Goal: Task Accomplishment & Management: Complete application form

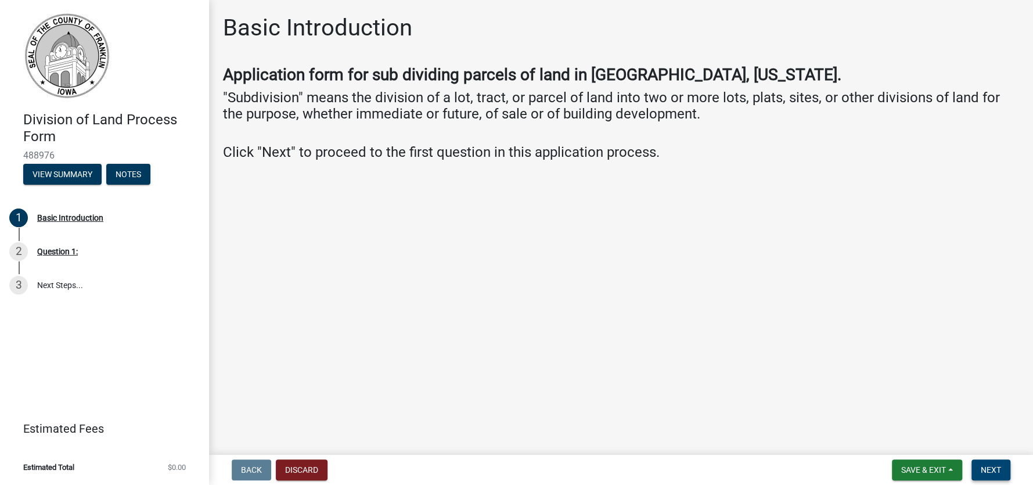
click at [995, 467] on span "Next" at bounding box center [990, 469] width 20 height 9
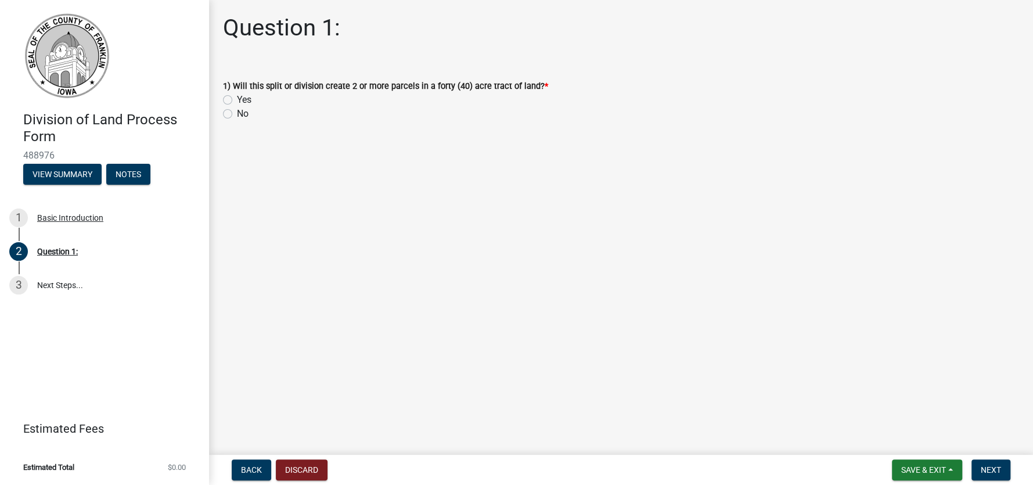
click at [237, 101] on label "Yes" at bounding box center [244, 100] width 15 height 14
click at [237, 100] on input "Yes" at bounding box center [241, 97] width 8 height 8
radio input "true"
click at [990, 473] on span "Next" at bounding box center [990, 469] width 20 height 9
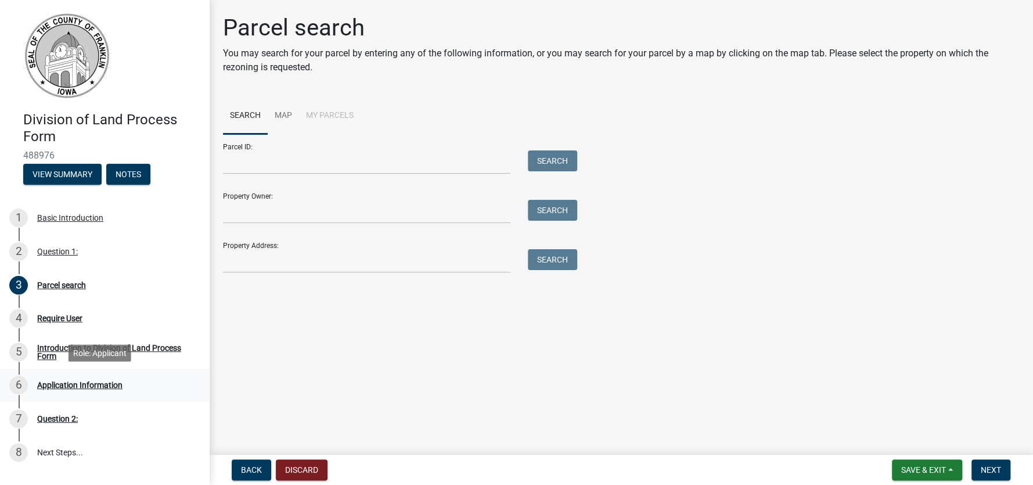
click at [99, 386] on div "Application Information" at bounding box center [79, 385] width 85 height 8
click at [55, 418] on div "Question 2:" at bounding box center [57, 418] width 41 height 8
click at [372, 164] on input "Parcel ID:" at bounding box center [366, 162] width 287 height 24
click at [261, 157] on input "Parcel ID:" at bounding box center [366, 162] width 287 height 24
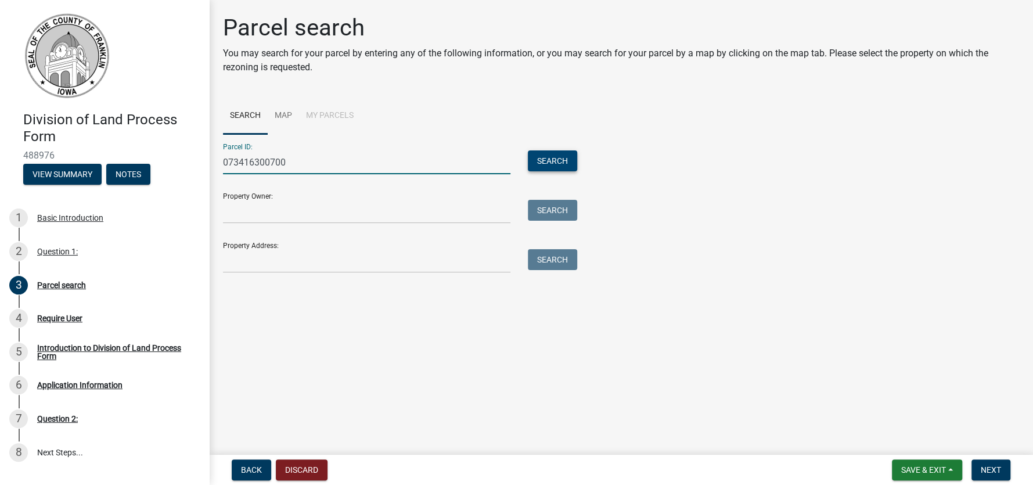
type input "073416300700"
click at [558, 162] on button "Search" at bounding box center [552, 160] width 49 height 21
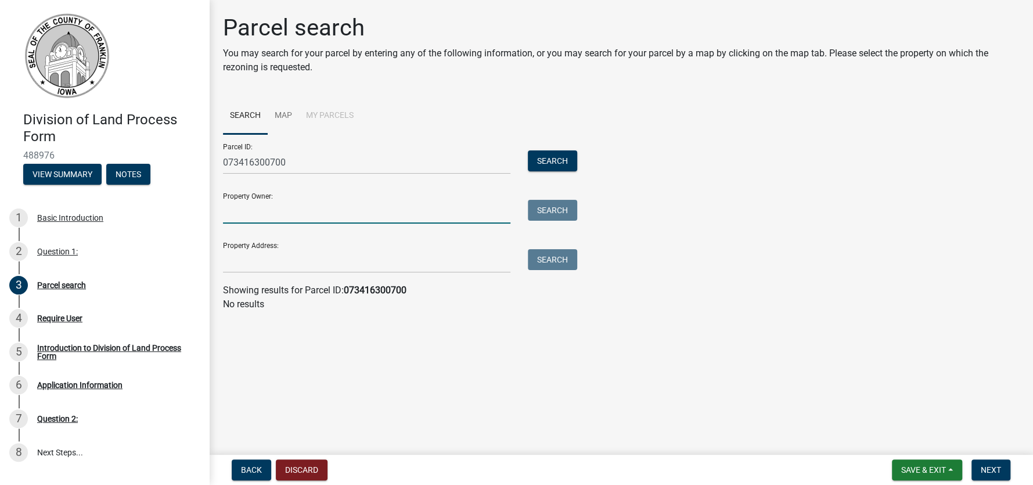
click at [274, 208] on input "Property Owner:" at bounding box center [366, 212] width 287 height 24
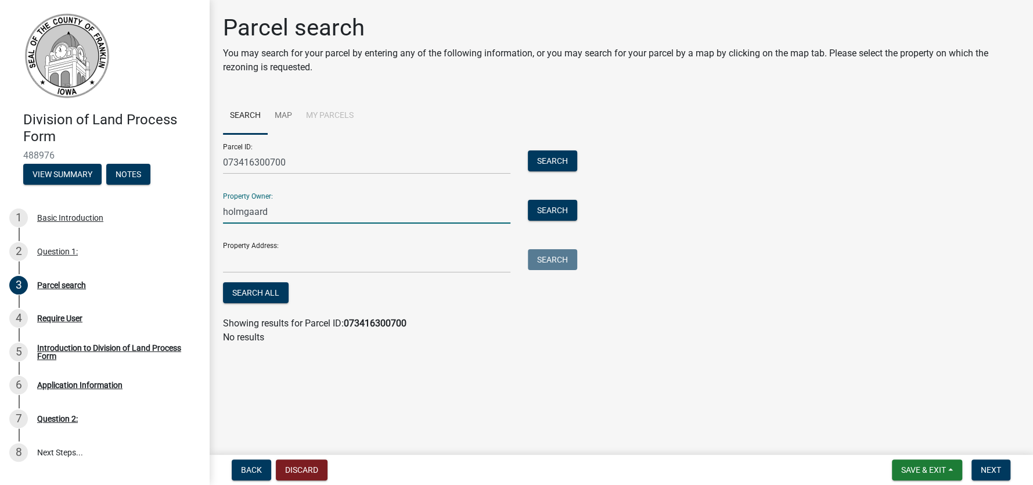
type input "holmgaard"
drag, startPoint x: 299, startPoint y: 167, endPoint x: 217, endPoint y: 161, distance: 82.6
click at [217, 161] on div "073416300700" at bounding box center [366, 162] width 305 height 24
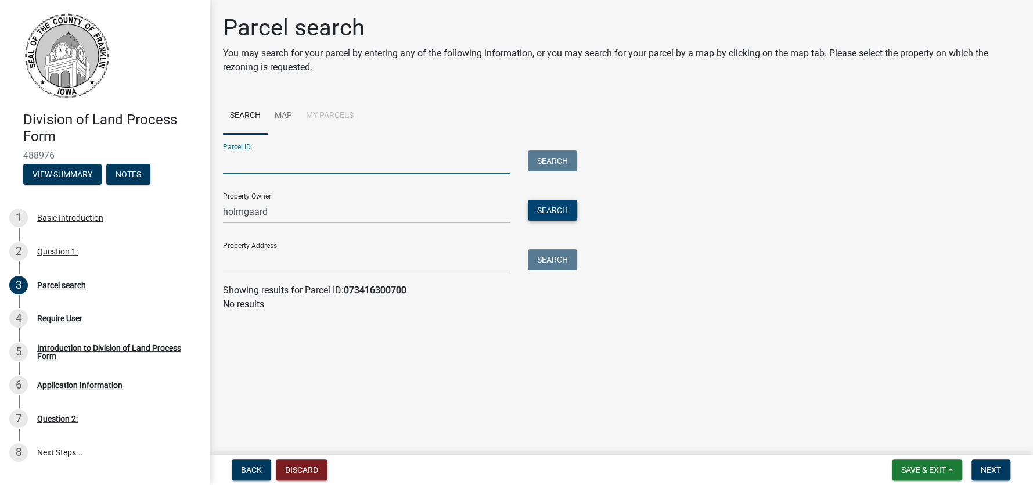
click at [553, 210] on button "Search" at bounding box center [552, 210] width 49 height 21
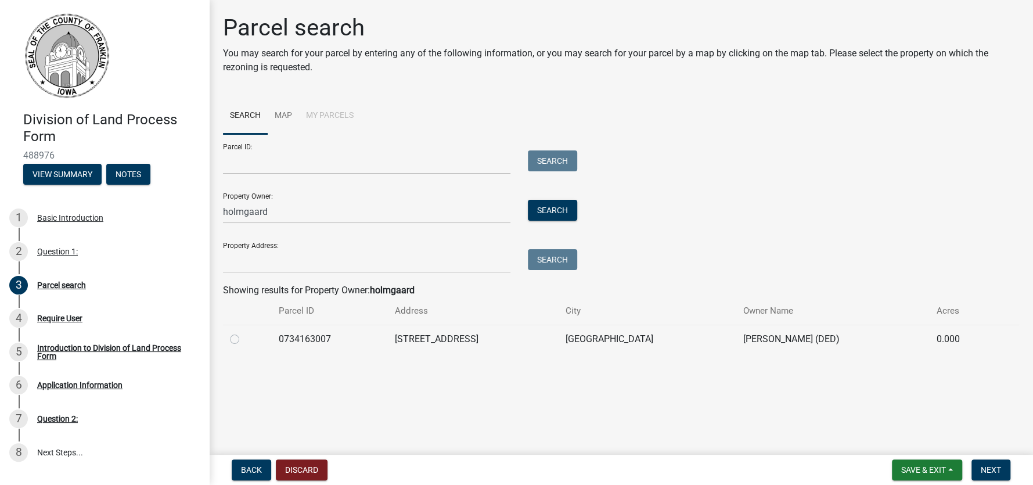
click at [244, 332] on label at bounding box center [244, 332] width 0 height 0
click at [244, 339] on input "radio" at bounding box center [248, 336] width 8 height 8
radio input "true"
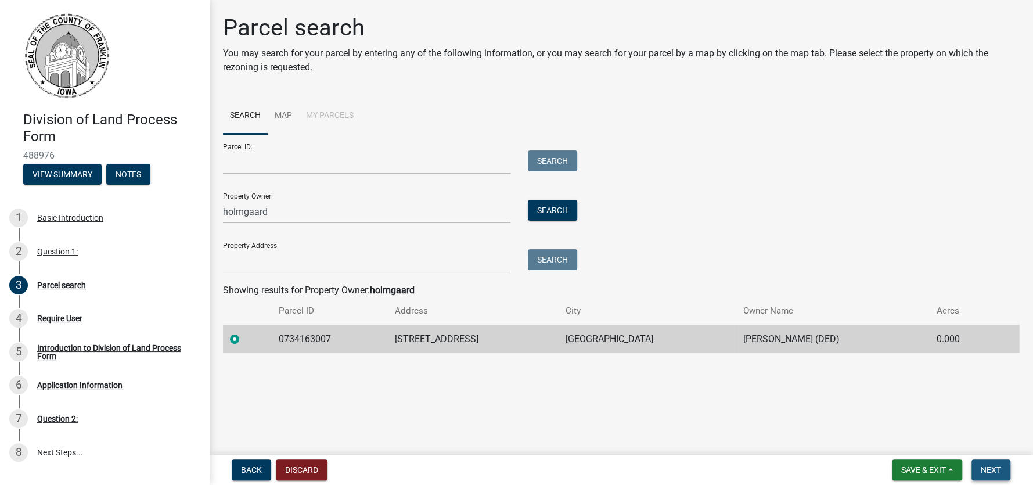
click at [987, 469] on span "Next" at bounding box center [990, 469] width 20 height 9
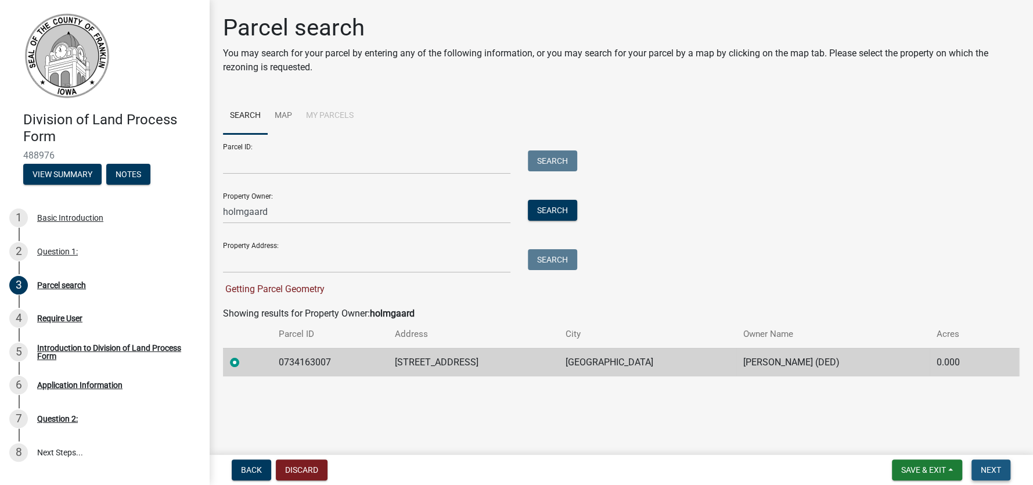
click at [987, 474] on span "Next" at bounding box center [990, 469] width 20 height 9
click at [994, 470] on span "Next" at bounding box center [990, 469] width 20 height 9
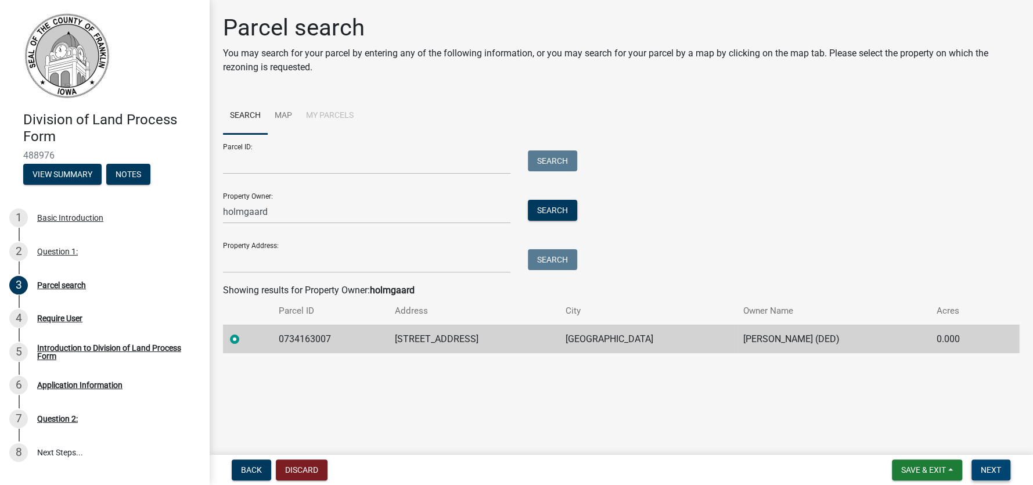
click at [993, 472] on span "Next" at bounding box center [990, 469] width 20 height 9
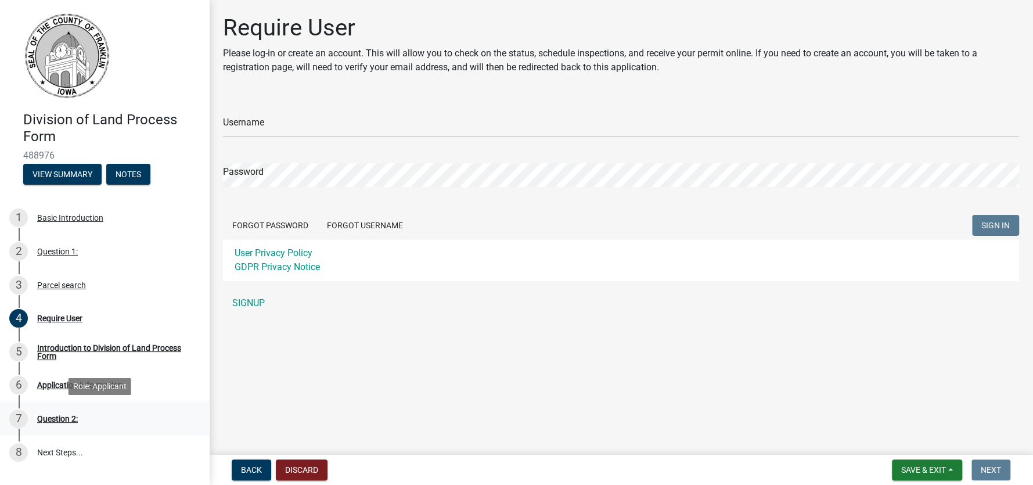
click at [63, 417] on div "Question 2:" at bounding box center [57, 418] width 41 height 8
